Goal: Register for event/course

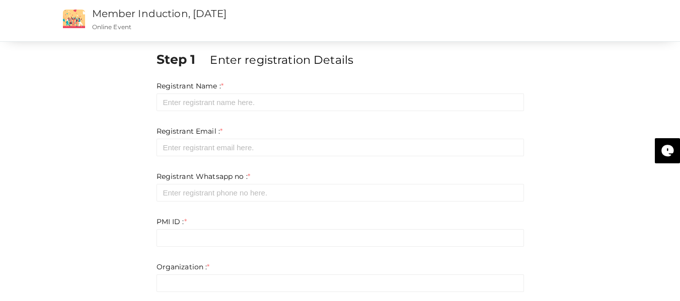
scroll to position [40, 0]
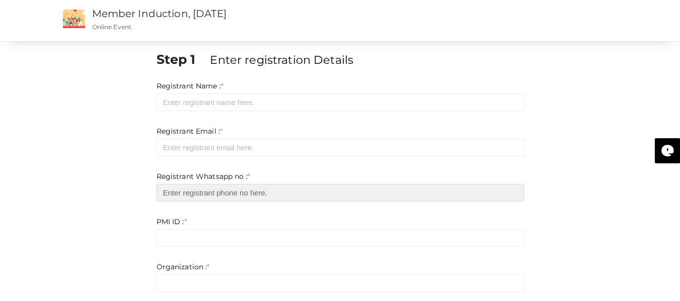
click at [502, 199] on input "number" at bounding box center [339, 193] width 367 height 18
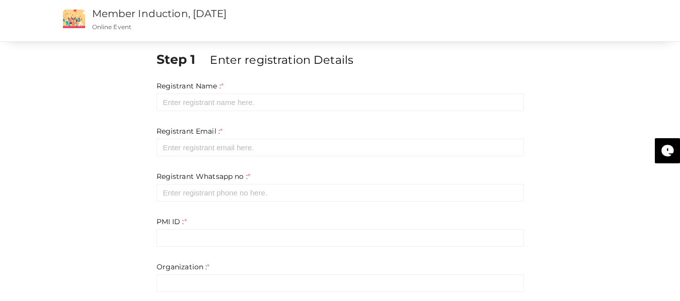
click at [79, 169] on div "Step 1 Enter registration Details Registrant Name : * Required. Invalid email I…" at bounding box center [340, 280] width 589 height 461
click at [101, 135] on div "Step 1 Enter registration Details Registrant Name : * Required. Invalid email I…" at bounding box center [340, 280] width 589 height 461
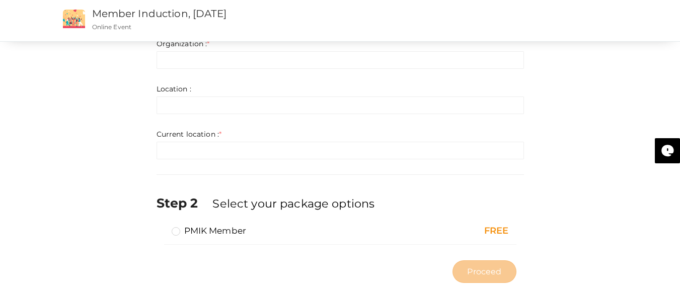
scroll to position [235, 0]
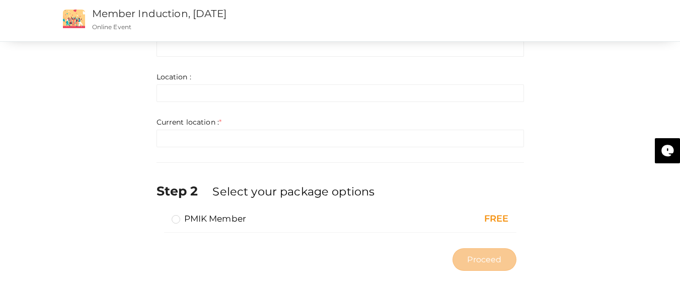
click at [174, 217] on label "PMIK Member" at bounding box center [209, 219] width 75 height 12
click at [161, 215] on input "PMIK Member" at bounding box center [161, 215] width 0 height 0
click at [175, 219] on label "PMIK Member" at bounding box center [209, 219] width 75 height 12
click at [161, 215] on input "PMIK Member" at bounding box center [161, 215] width 0 height 0
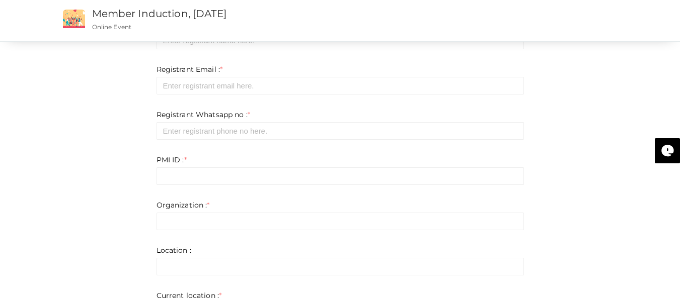
scroll to position [0, 0]
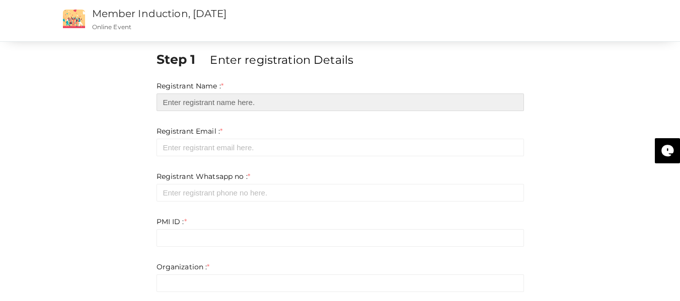
click at [259, 105] on input "text" at bounding box center [339, 103] width 367 height 18
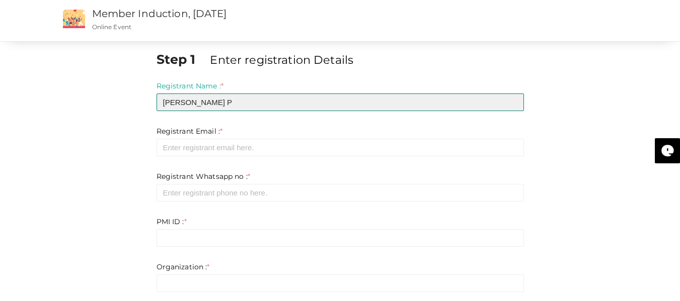
type input "[PERSON_NAME] P"
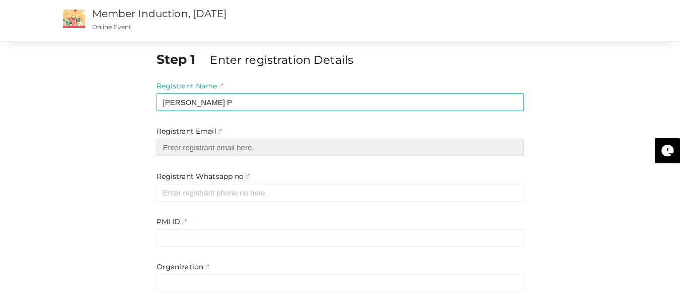
click at [256, 150] on input "email" at bounding box center [339, 148] width 367 height 18
type input "[EMAIL_ADDRESS][DOMAIN_NAME]"
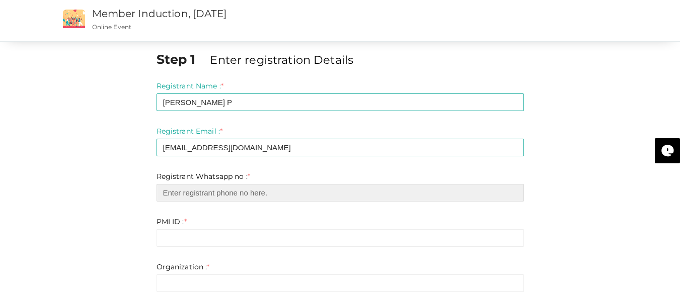
click at [245, 190] on input "number" at bounding box center [339, 193] width 367 height 18
type input "-1"
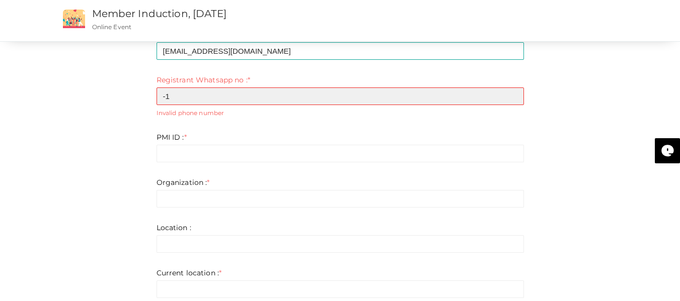
scroll to position [101, 0]
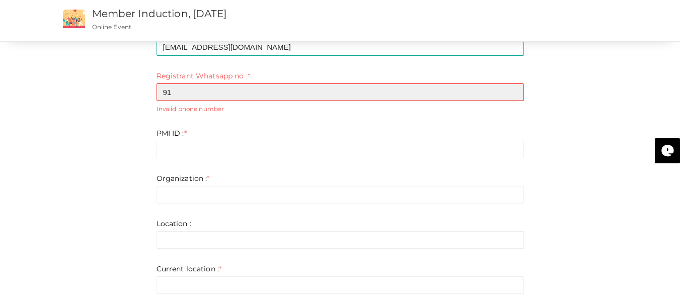
type input "9"
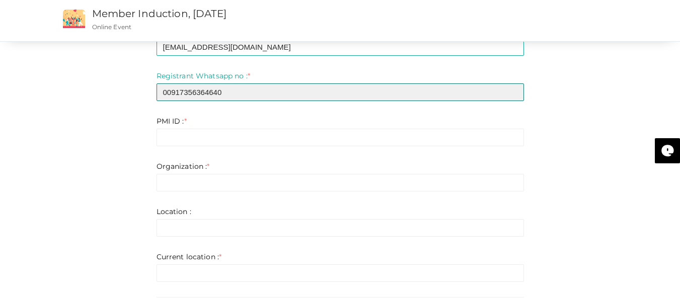
type input "00917356364640"
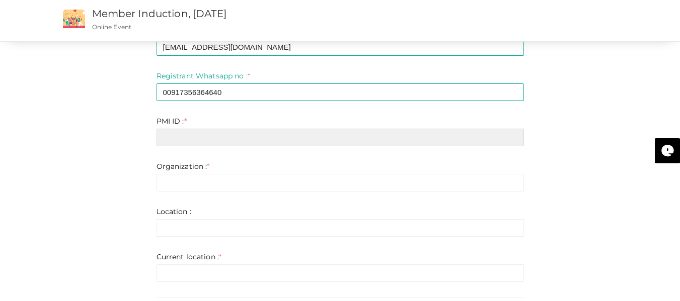
click at [198, 137] on input "text" at bounding box center [339, 138] width 367 height 18
paste input "1689877"
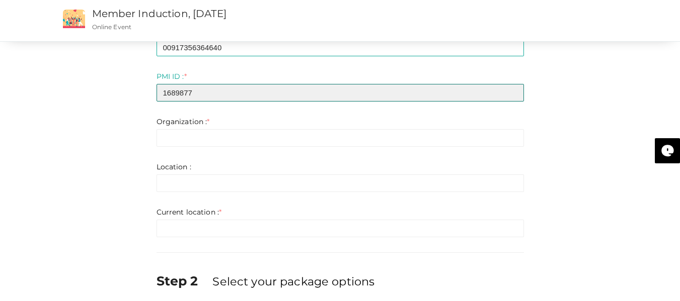
scroll to position [143, 0]
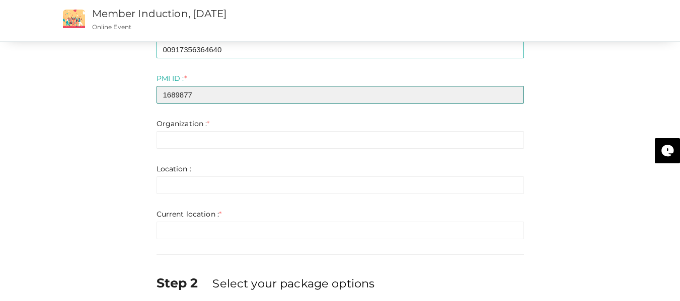
type input "1689877"
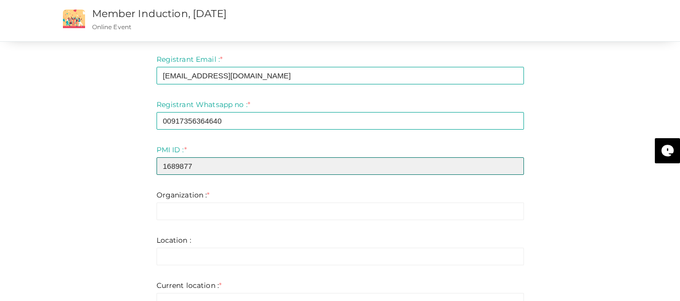
scroll to position [0, 0]
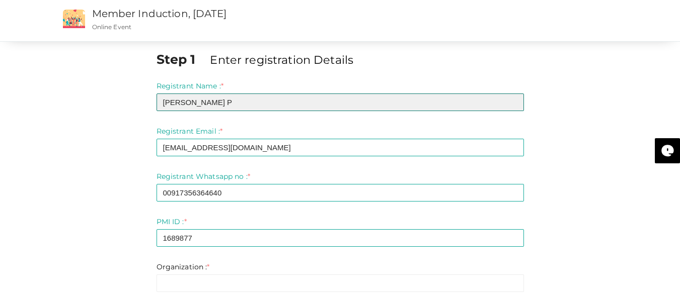
click at [263, 100] on input "[PERSON_NAME] P" at bounding box center [339, 103] width 367 height 18
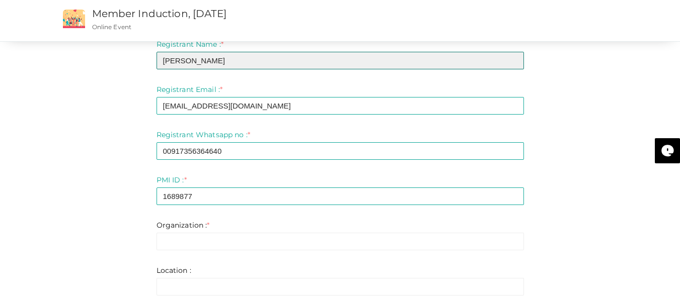
scroll to position [151, 0]
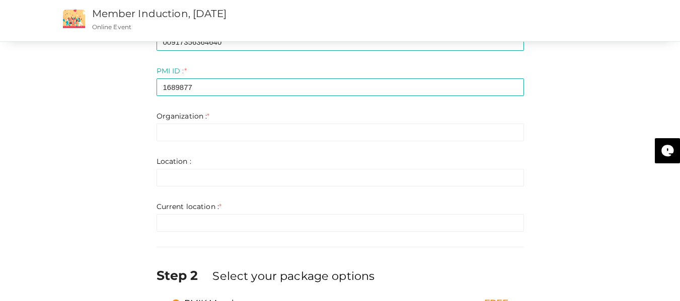
type input "[PERSON_NAME]"
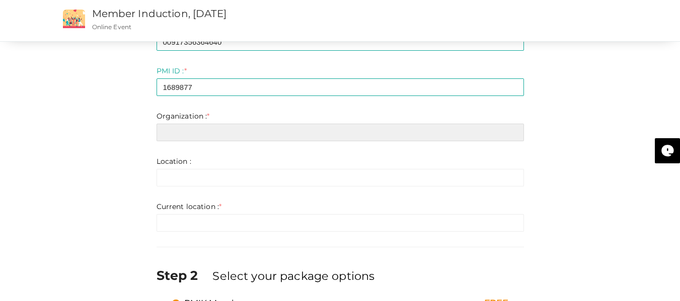
click at [210, 131] on input "text" at bounding box center [339, 133] width 367 height 18
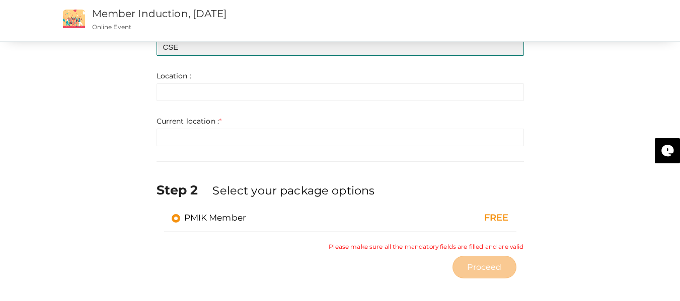
scroll to position [244, 0]
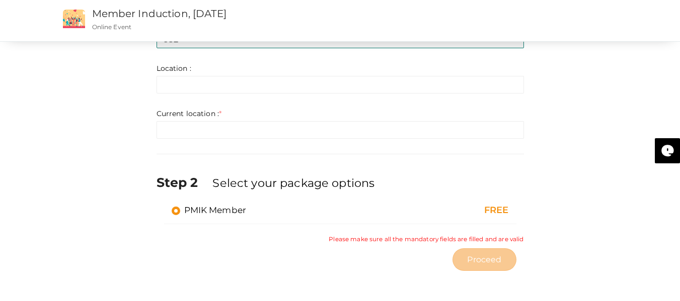
type input "CSE"
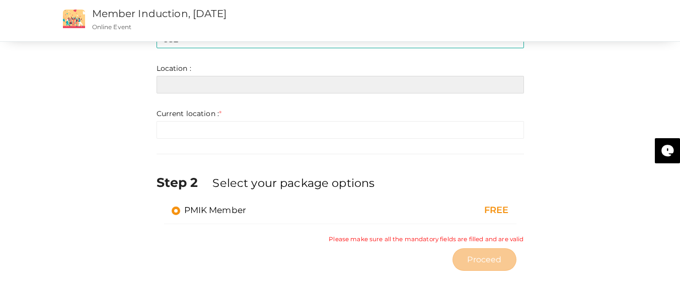
click at [184, 81] on input "text" at bounding box center [339, 85] width 367 height 18
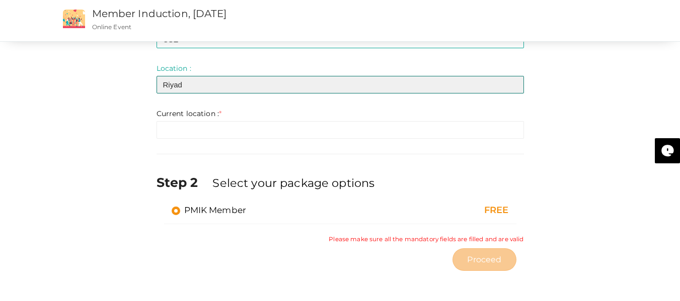
type input "[GEOGRAPHIC_DATA]"
type textarea "h"
drag, startPoint x: 195, startPoint y: 88, endPoint x: 152, endPoint y: 88, distance: 43.3
click at [152, 88] on div "Step 1 Enter registration Details Registrant Name : * [PERSON_NAME] Required. I…" at bounding box center [340, 41] width 382 height 470
type input "[GEOGRAPHIC_DATA]"
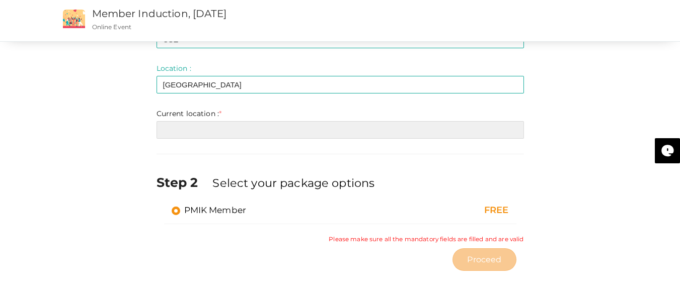
click at [196, 130] on input "text" at bounding box center [339, 130] width 367 height 18
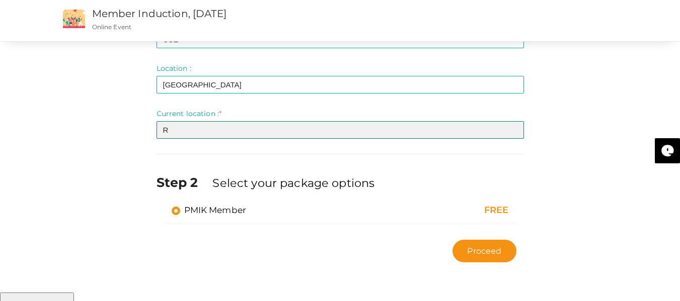
scroll to position [235, 0]
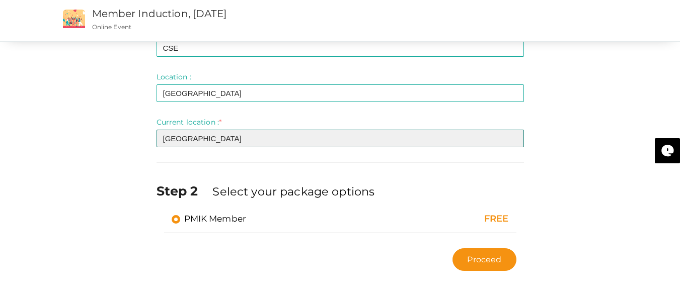
type input "[GEOGRAPHIC_DATA]"
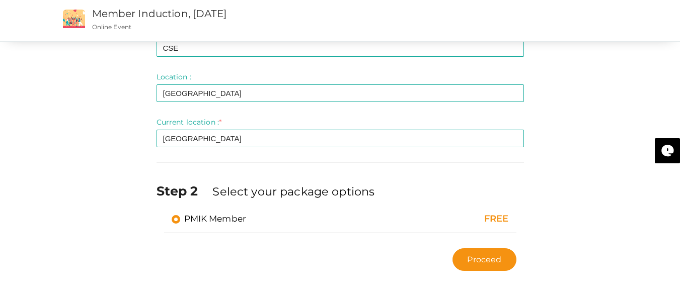
click at [106, 126] on div "Step 1 Enter registration Details Registrant Name : * [PERSON_NAME] Required. I…" at bounding box center [340, 45] width 589 height 461
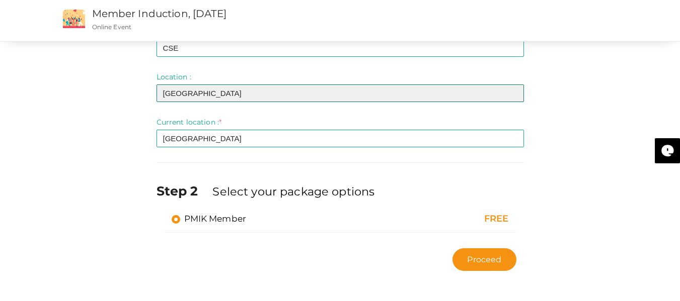
click at [161, 93] on input "[GEOGRAPHIC_DATA]" at bounding box center [339, 94] width 367 height 18
click at [216, 92] on input "[GEOGRAPHIC_DATA] [GEOGRAPHIC_DATA]" at bounding box center [339, 94] width 367 height 18
click at [161, 95] on input "Malappuram" at bounding box center [339, 94] width 367 height 18
type input "Edappal, [GEOGRAPHIC_DATA]"
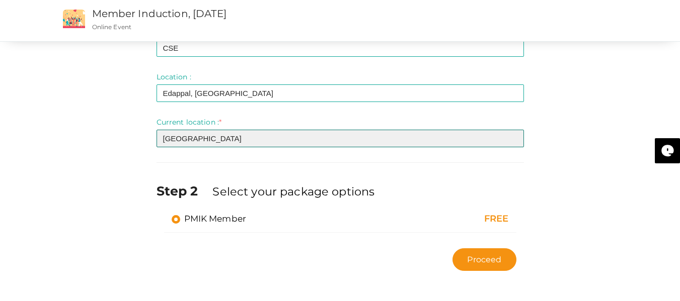
click at [243, 136] on input "[GEOGRAPHIC_DATA]" at bounding box center [339, 139] width 367 height 18
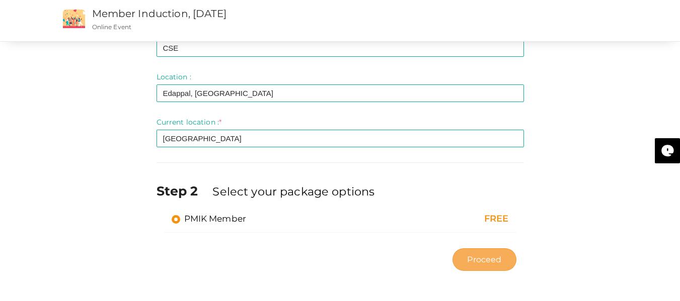
click at [493, 254] on button "Proceed" at bounding box center [483, 260] width 63 height 23
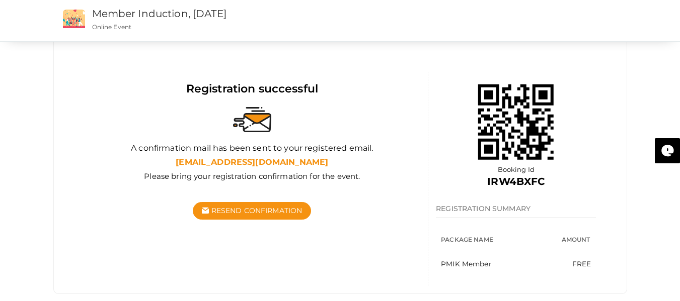
scroll to position [87, 0]
